Goal: Communication & Community: Answer question/provide support

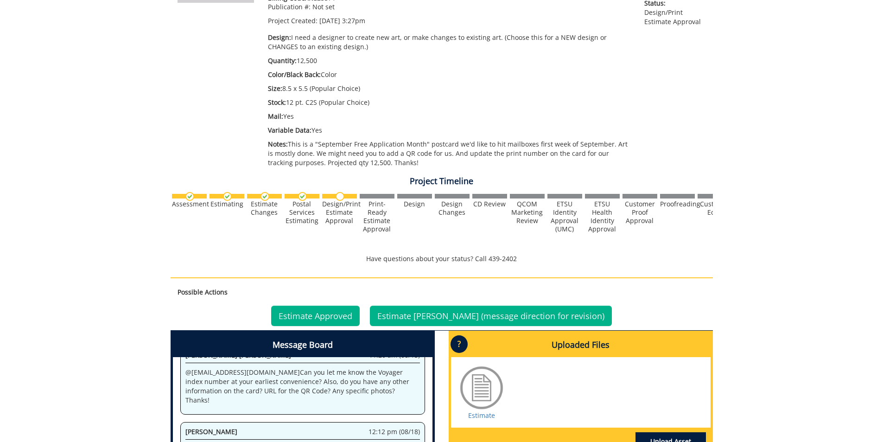
scroll to position [324, 0]
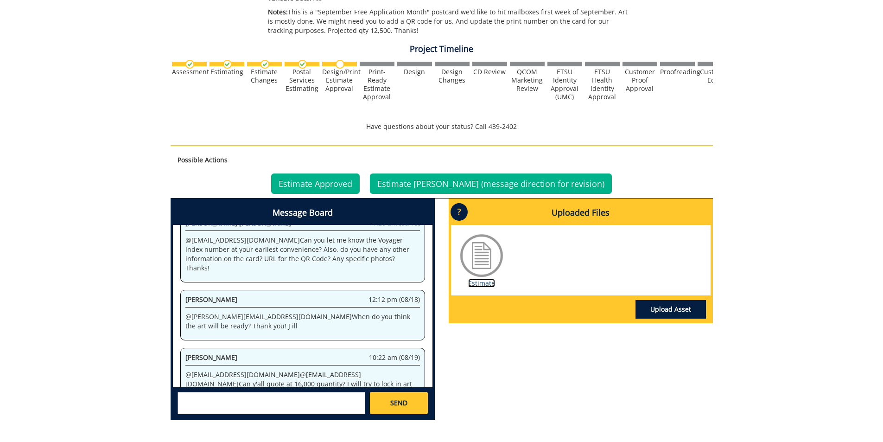
click at [492, 285] on link "Estimate" at bounding box center [481, 283] width 27 height 9
click at [342, 187] on link "Estimate Approved" at bounding box center [315, 183] width 89 height 20
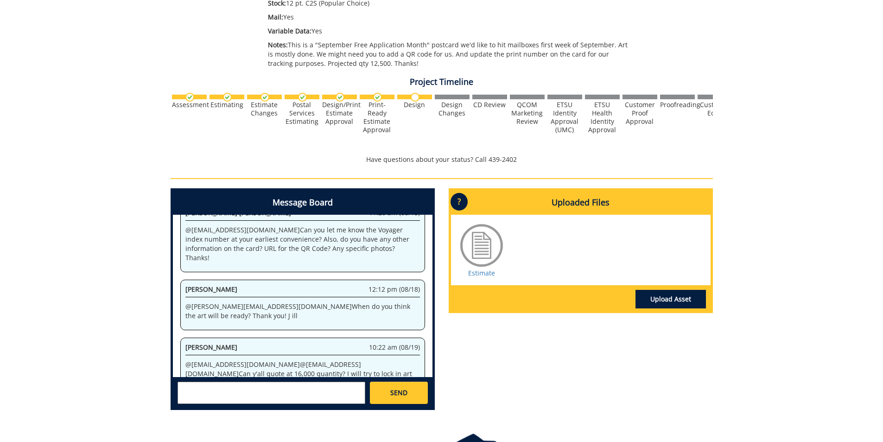
scroll to position [324, 0]
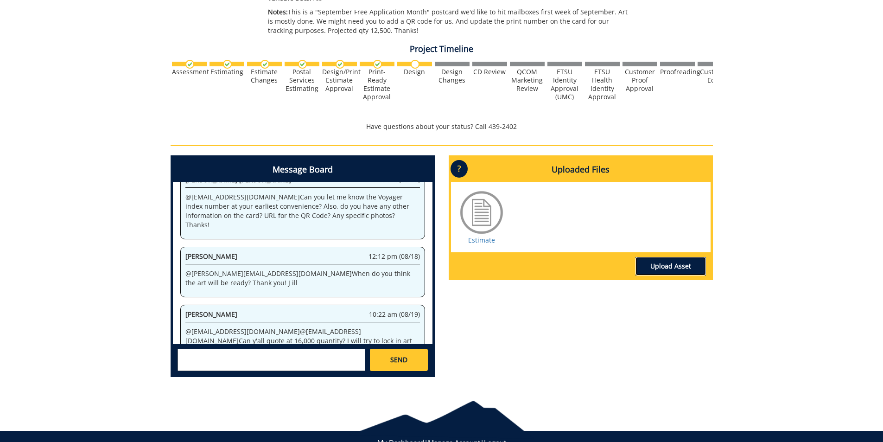
click at [665, 268] on link "Upload Asset" at bounding box center [670, 266] width 70 height 19
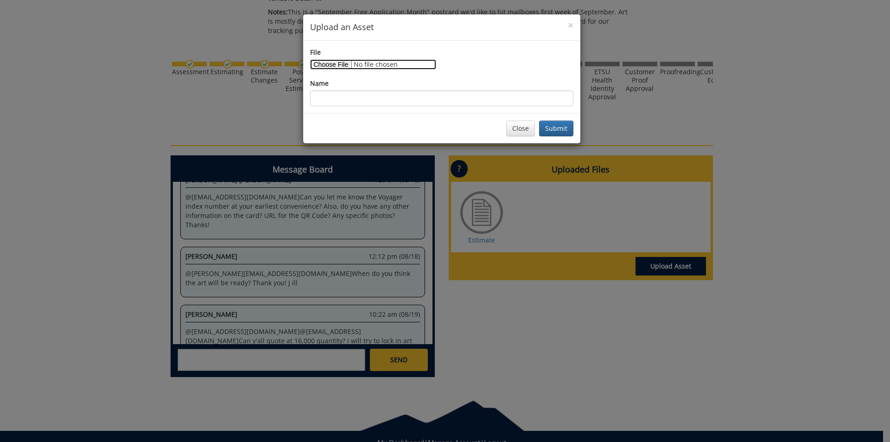
click at [323, 64] on input "File" at bounding box center [373, 64] width 126 height 10
click at [330, 65] on input "File" at bounding box center [373, 64] width 126 height 10
type input "C:\fakepath\ApplyForFreePostcard26_print.pdf"
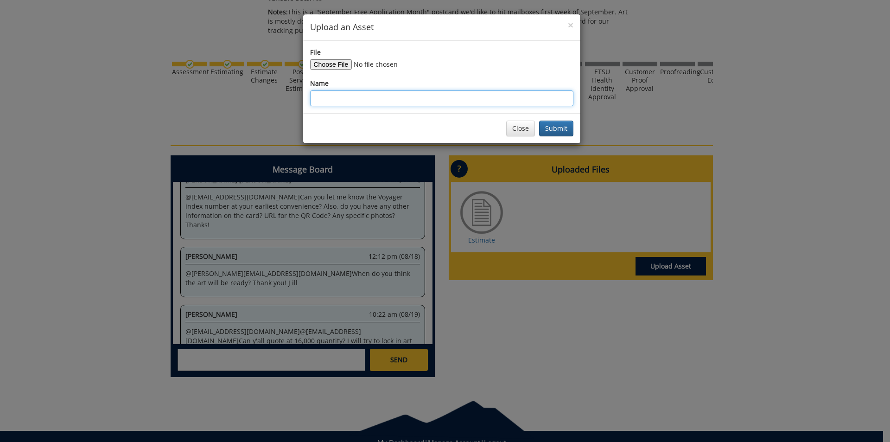
click at [402, 101] on input "Name" at bounding box center [441, 98] width 263 height 16
type input "September Free App Card"
click at [551, 129] on button "Submit" at bounding box center [556, 128] width 34 height 16
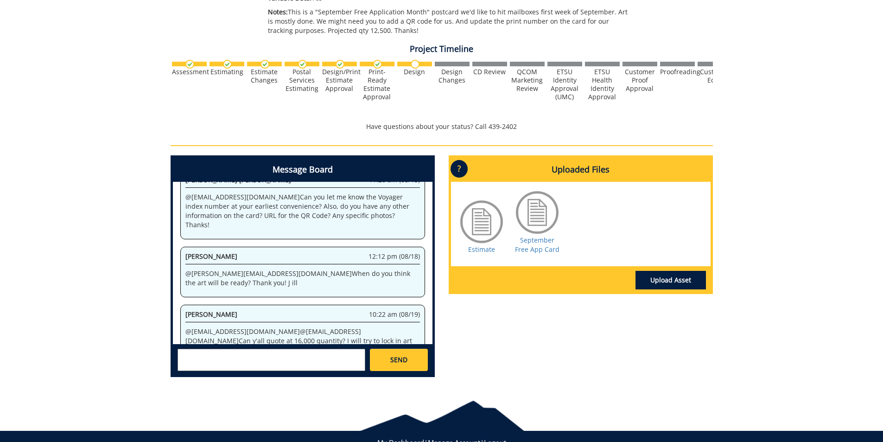
click at [291, 367] on textarea at bounding box center [271, 359] width 188 height 22
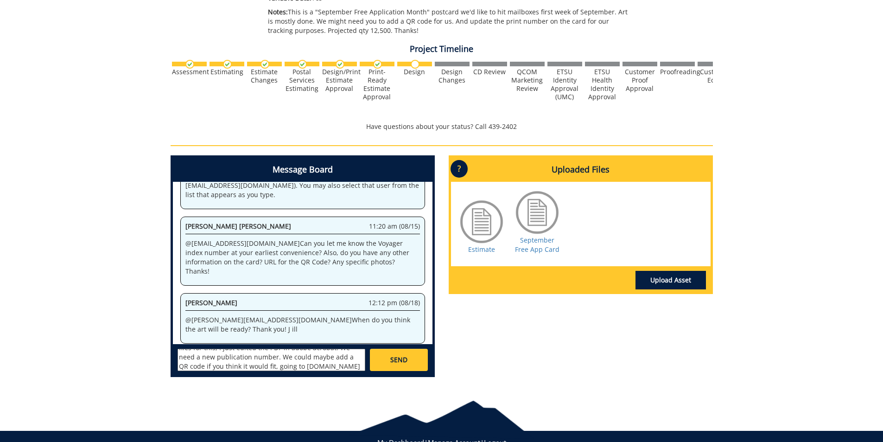
scroll to position [36, 0]
drag, startPoint x: 289, startPoint y: 367, endPoint x: 188, endPoint y: 365, distance: 100.6
click at [188, 365] on textarea "@conleyga@etsu.edu @fair@mail.etsu.edu @campbelltc@etsu.edu Here is the art for…" at bounding box center [271, 359] width 188 height 22
click at [322, 363] on textarea "@conleyga@etsu.edu @fair@mail.etsu.edu @campbelltc@etsu.edu Here is the art for…" at bounding box center [271, 359] width 188 height 22
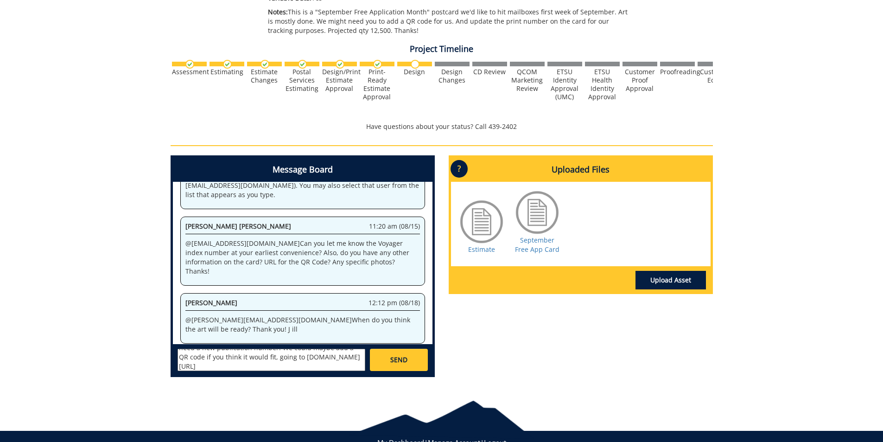
type textarea "@conleyga@etsu.edu @fair@mail.etsu.edu @campbelltc@etsu.edu Here is the art for…"
click at [404, 363] on span "SEND" at bounding box center [398, 359] width 17 height 9
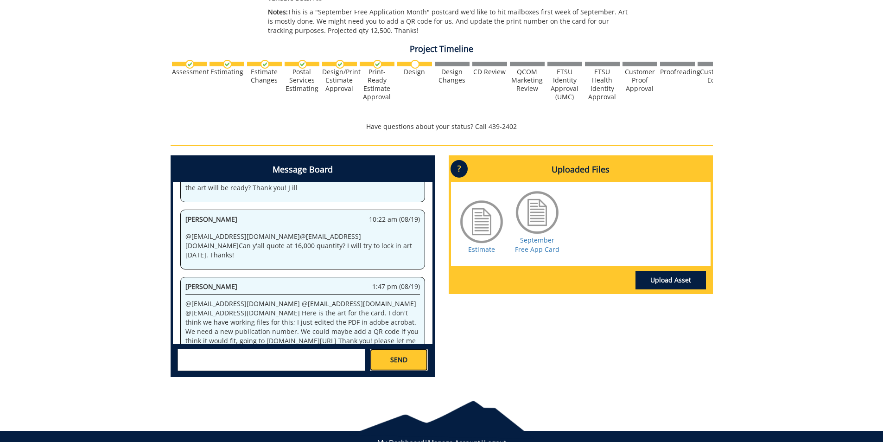
scroll to position [909, 0]
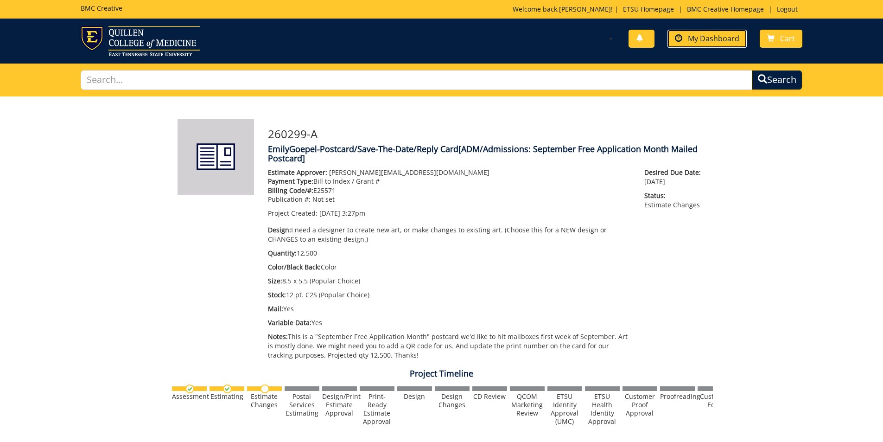
click at [722, 41] on span "My Dashboard" at bounding box center [713, 38] width 51 height 10
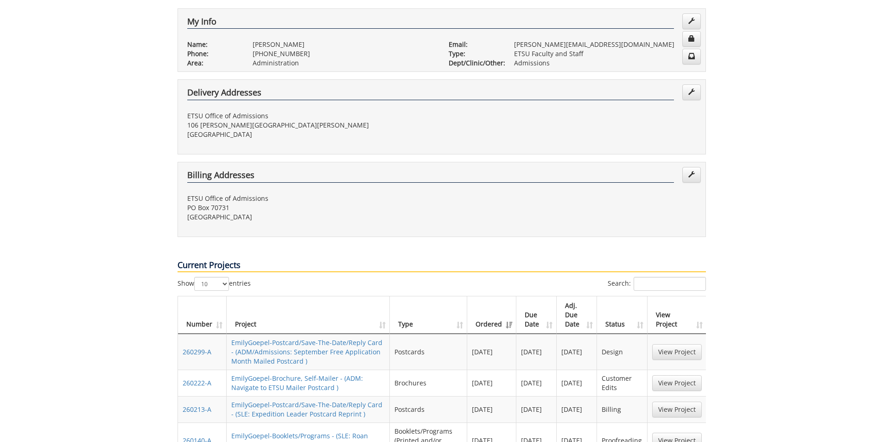
scroll to position [232, 0]
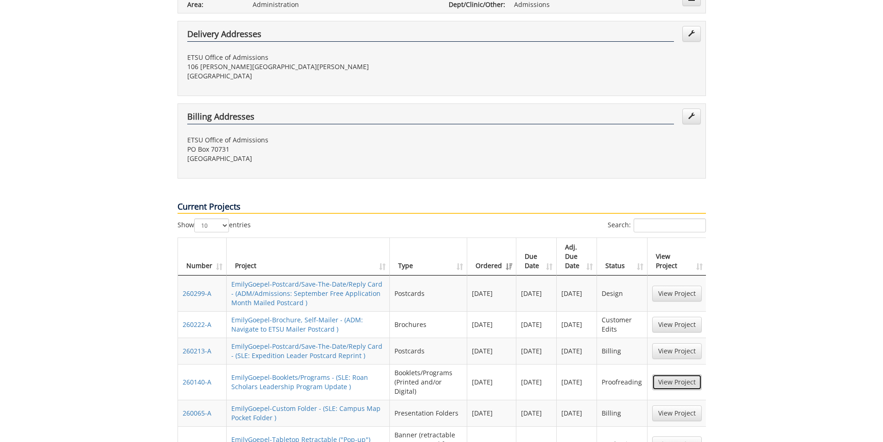
click at [696, 374] on link "View Project" at bounding box center [677, 382] width 50 height 16
click at [691, 285] on link "View Project" at bounding box center [677, 293] width 50 height 16
click at [678, 317] on link "View Project" at bounding box center [677, 325] width 50 height 16
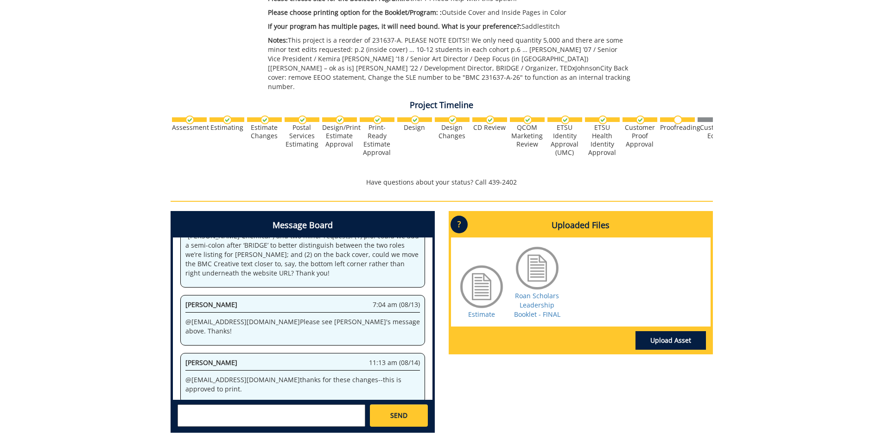
scroll to position [1131, 0]
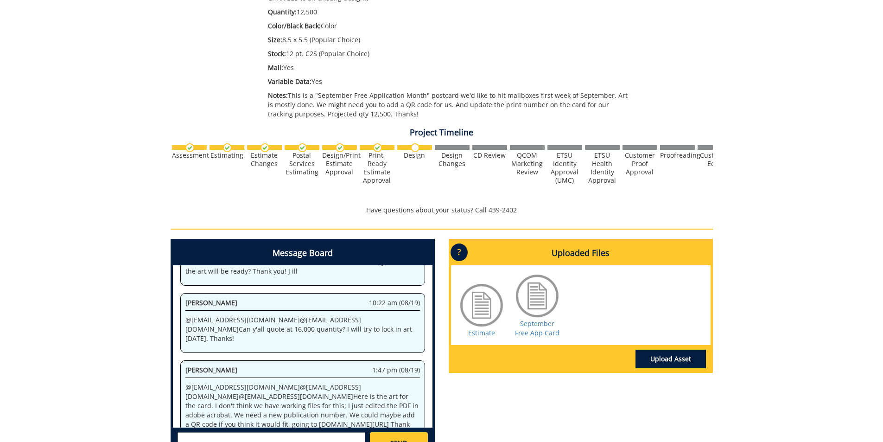
scroll to position [278, 0]
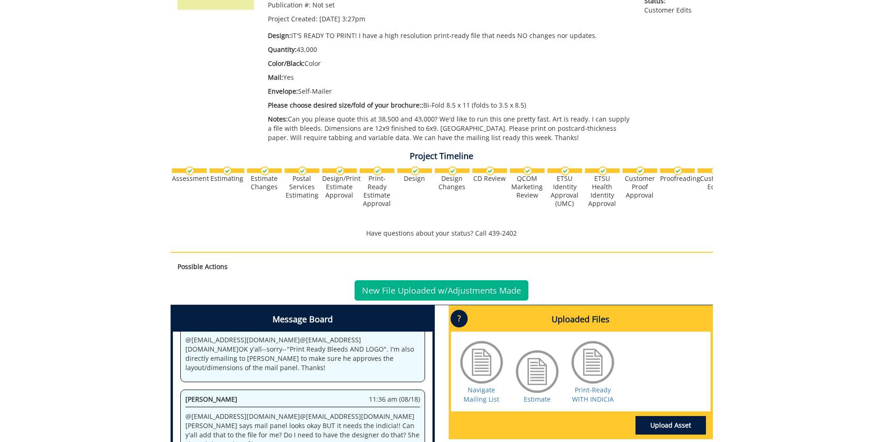
scroll to position [324, 0]
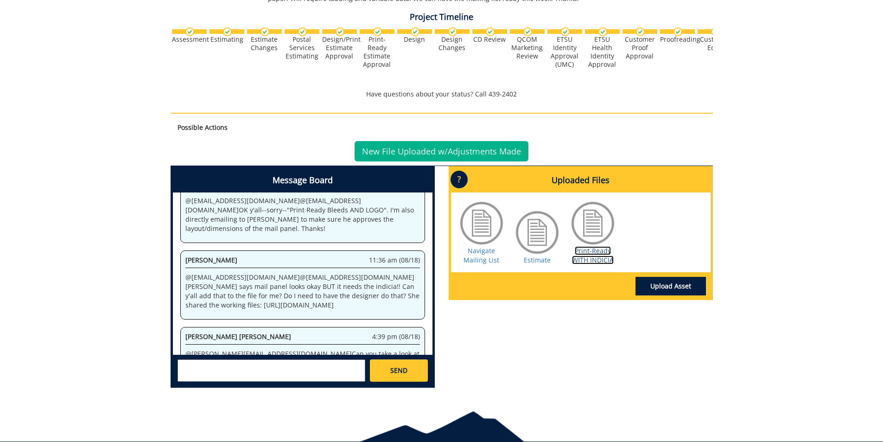
click at [593, 250] on link "Print-Ready WITH INDICIA" at bounding box center [593, 255] width 42 height 18
click at [290, 370] on textarea at bounding box center [271, 370] width 188 height 22
type textarea "@campbelltc@etsu.edu I'm checking w/ Todd"
click at [369, 369] on div "Christopher Talbert ctalbert@stellarstudios.com Steve Schultz sschultz@stellars…" at bounding box center [303, 370] width 260 height 31
click at [380, 375] on link "SEND" at bounding box center [398, 370] width 57 height 22
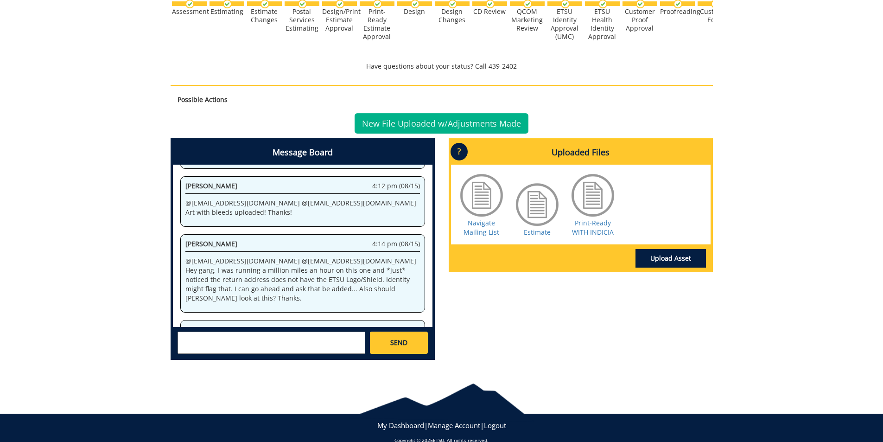
scroll to position [367, 0]
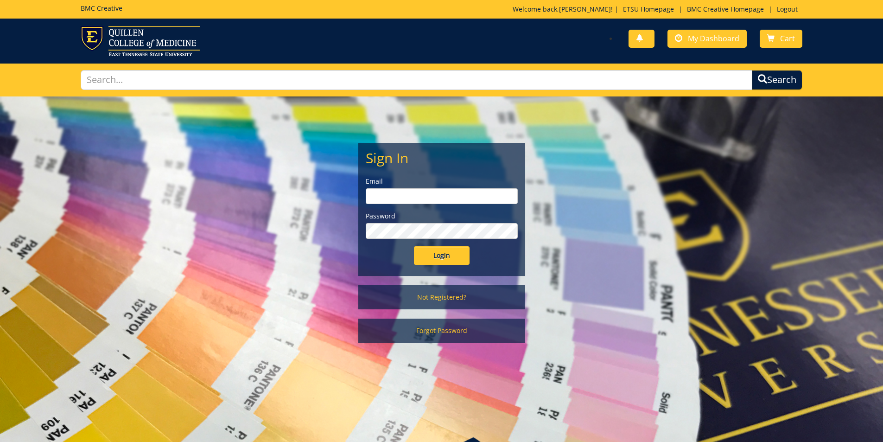
type input "[PERSON_NAME][EMAIL_ADDRESS][DOMAIN_NAME]"
click at [434, 263] on input "Login" at bounding box center [442, 255] width 56 height 19
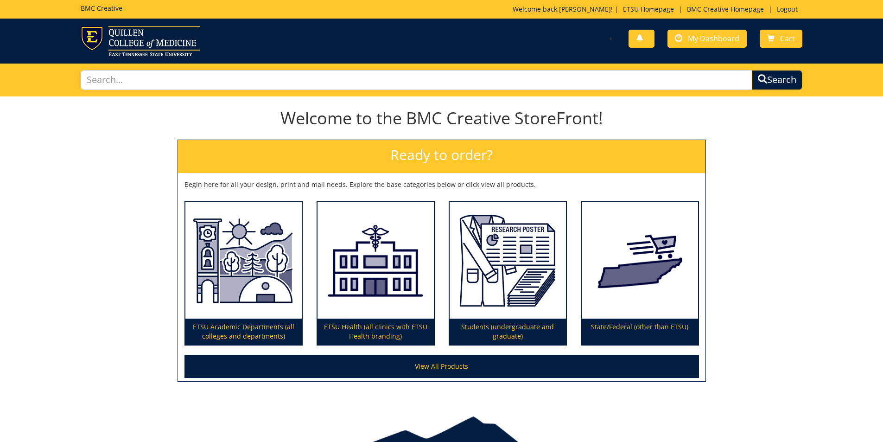
click at [695, 28] on div "You have no new notifications My Dashboard Cart" at bounding box center [625, 39] width 368 height 26
click at [688, 37] on link "My Dashboard" at bounding box center [706, 39] width 79 height 18
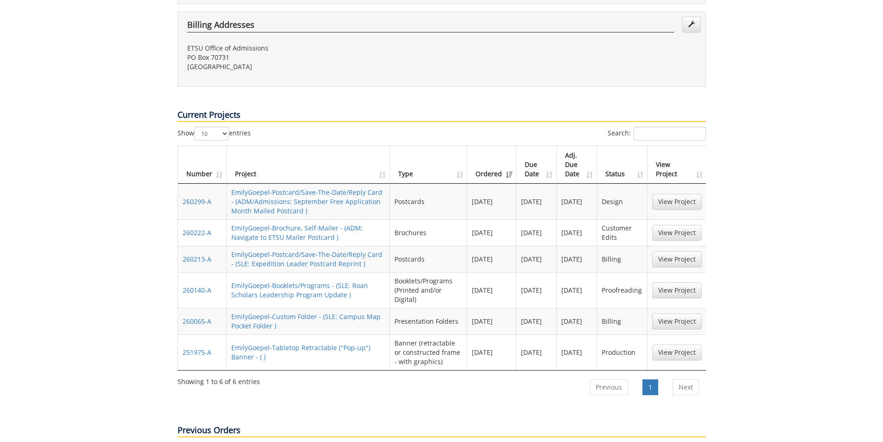
scroll to position [324, 0]
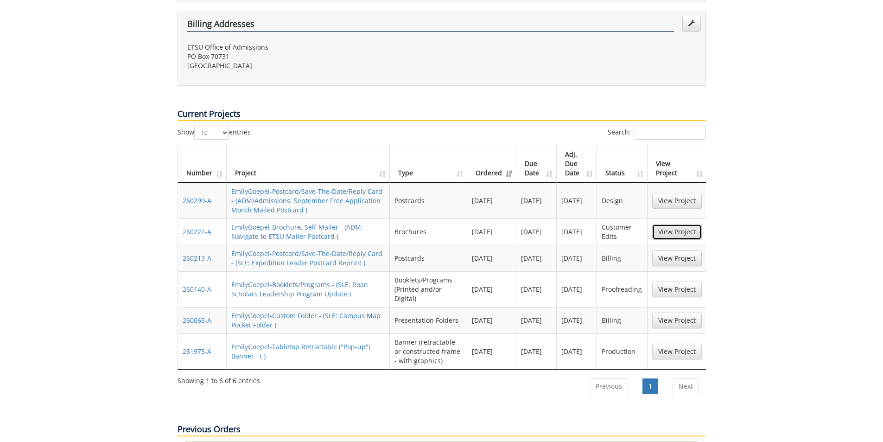
click at [686, 224] on link "View Project" at bounding box center [677, 232] width 50 height 16
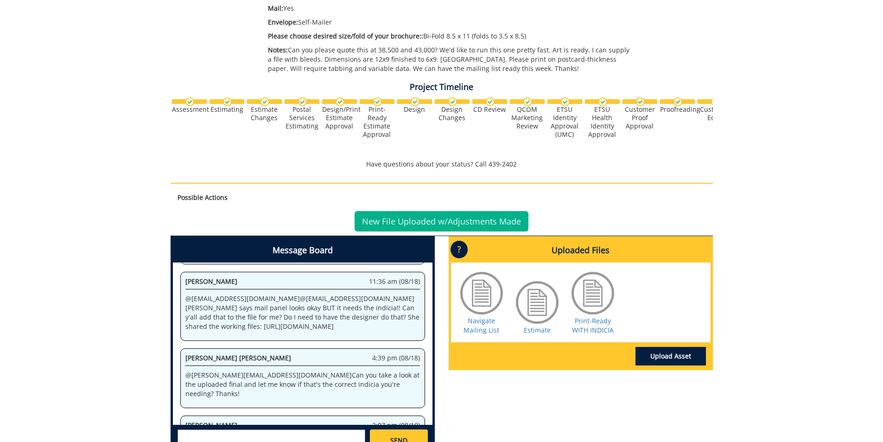
scroll to position [367, 0]
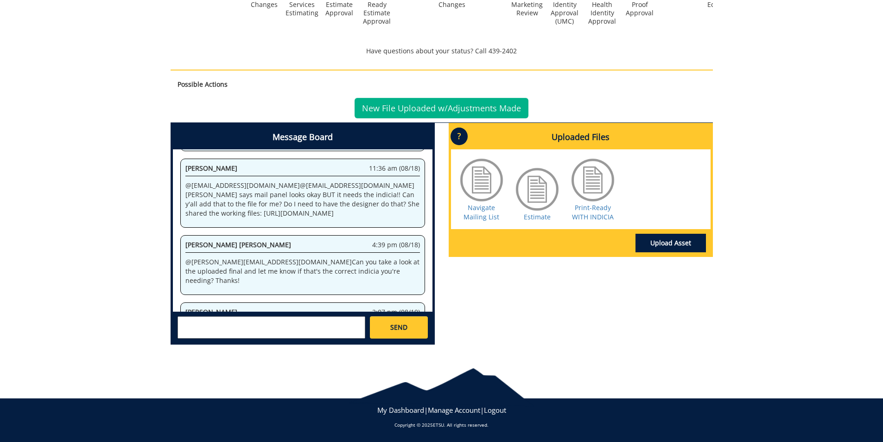
click at [256, 331] on textarea at bounding box center [271, 327] width 188 height 22
type textarea "@[EMAIL_ADDRESS][DOMAIN_NAME] [PERSON_NAME] says that is the correct one!"
click at [384, 328] on link "SEND" at bounding box center [398, 327] width 57 height 22
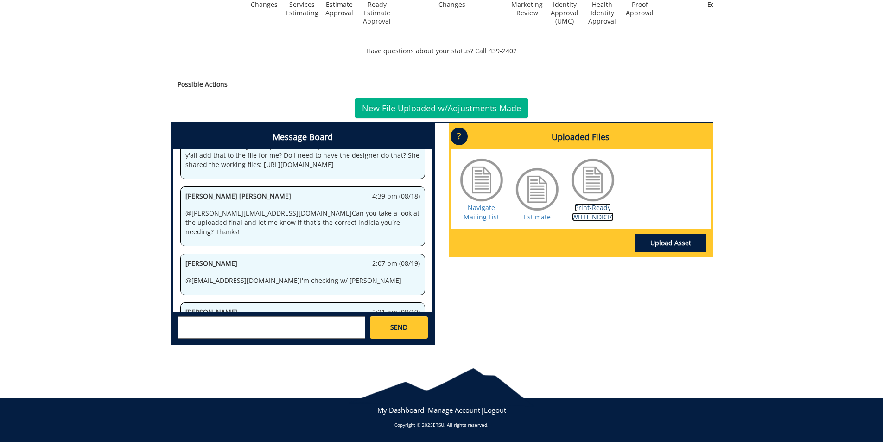
click at [601, 218] on link "Print-Ready WITH INDICIA" at bounding box center [593, 212] width 42 height 18
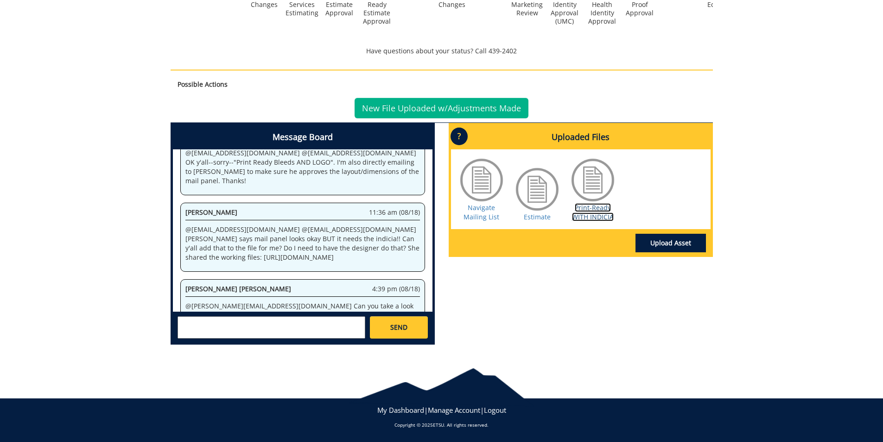
scroll to position [6154, 0]
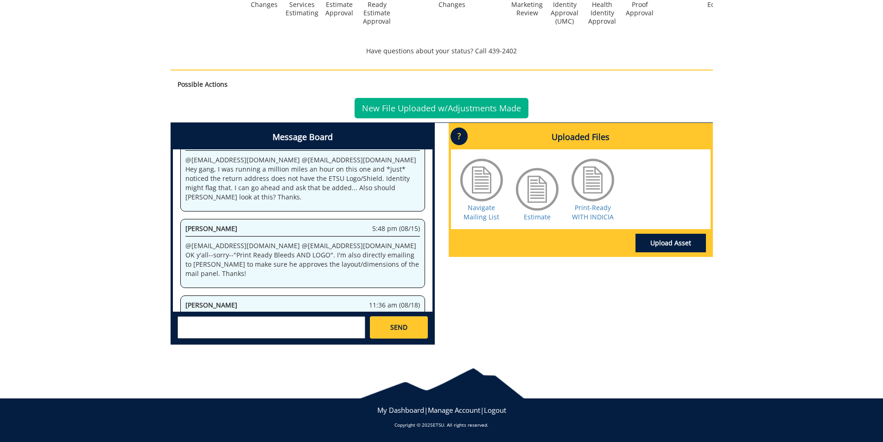
click at [297, 329] on textarea at bounding box center [271, 327] width 188 height 22
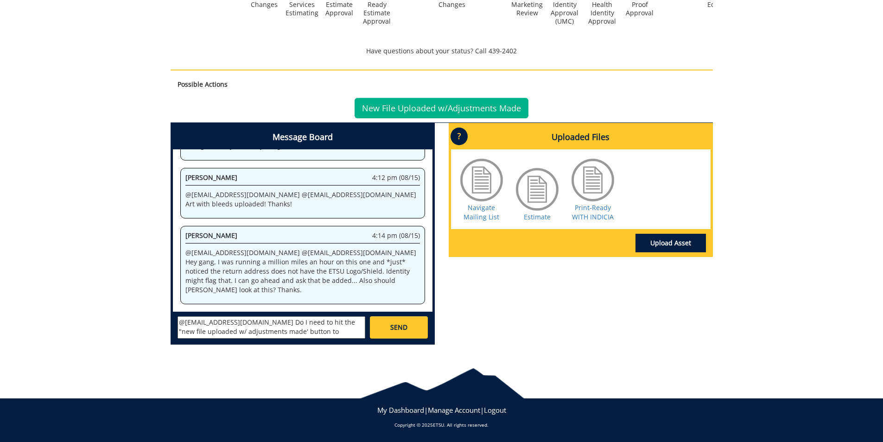
click at [275, 332] on textarea "@[EMAIL_ADDRESS][DOMAIN_NAME] Do I need to hit the "new file uploaded w/ adjust…" at bounding box center [271, 327] width 188 height 22
type textarea "@[EMAIL_ADDRESS][DOMAIN_NAME] Do I need to hit the "new file uploaded w/ adjust…"
click at [388, 323] on link "SEND" at bounding box center [398, 327] width 57 height 22
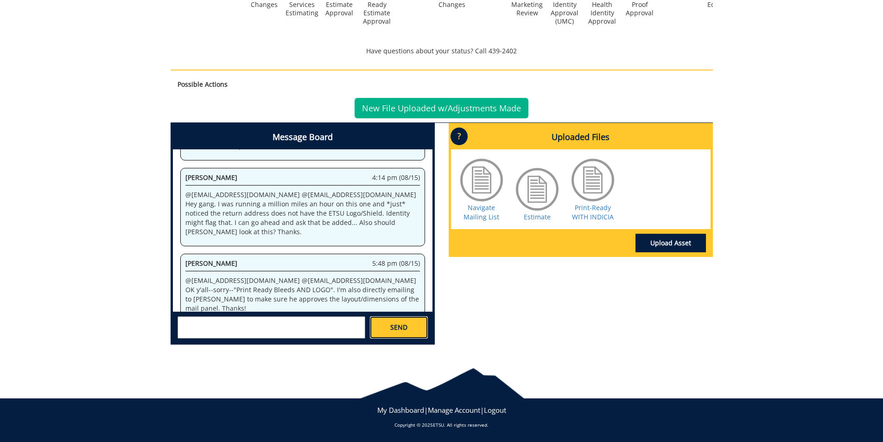
scroll to position [9994, 0]
